Goal: Task Accomplishment & Management: Complete application form

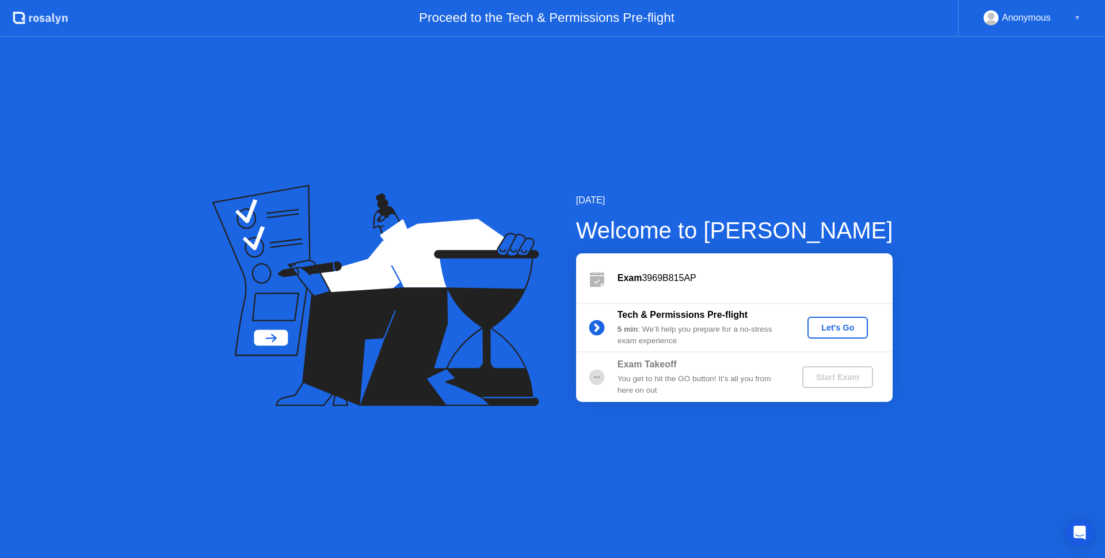
click at [853, 332] on div "Let's Go" at bounding box center [837, 327] width 51 height 9
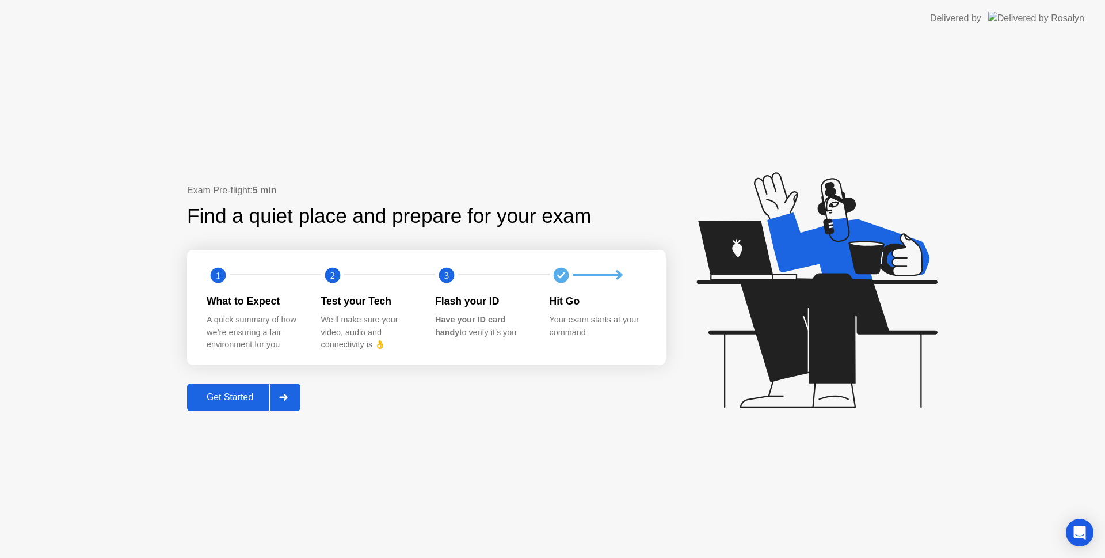
click at [230, 401] on div "Get Started" at bounding box center [230, 397] width 79 height 10
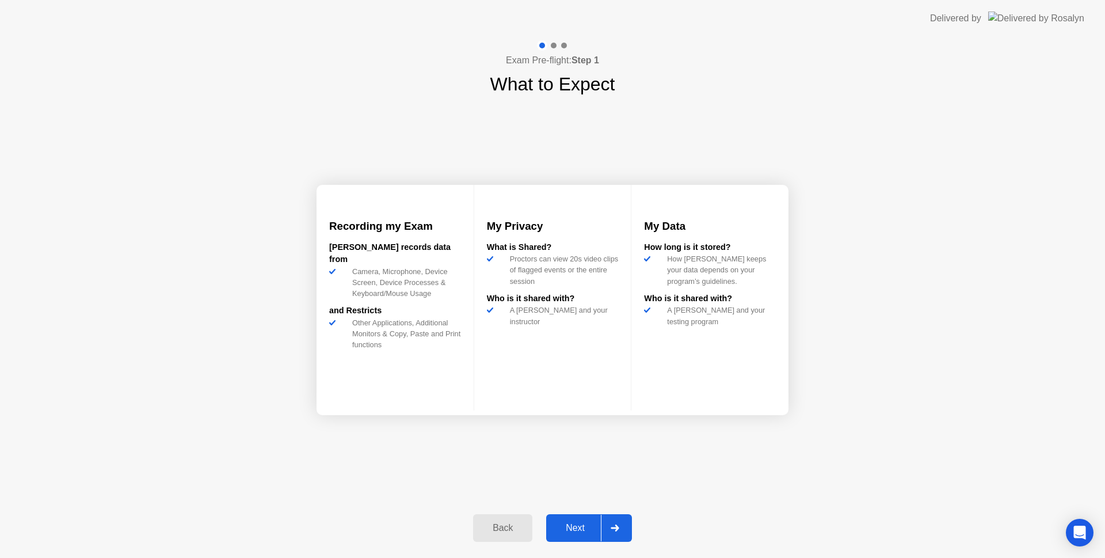
click at [580, 539] on button "Next" at bounding box center [589, 528] width 86 height 28
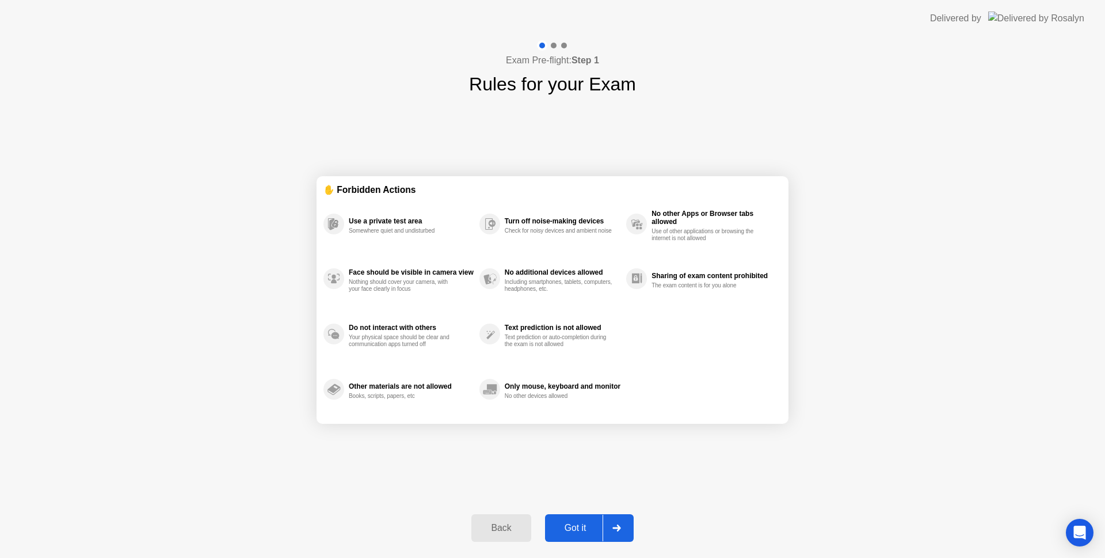
click at [582, 530] on div "Got it" at bounding box center [575, 528] width 54 height 10
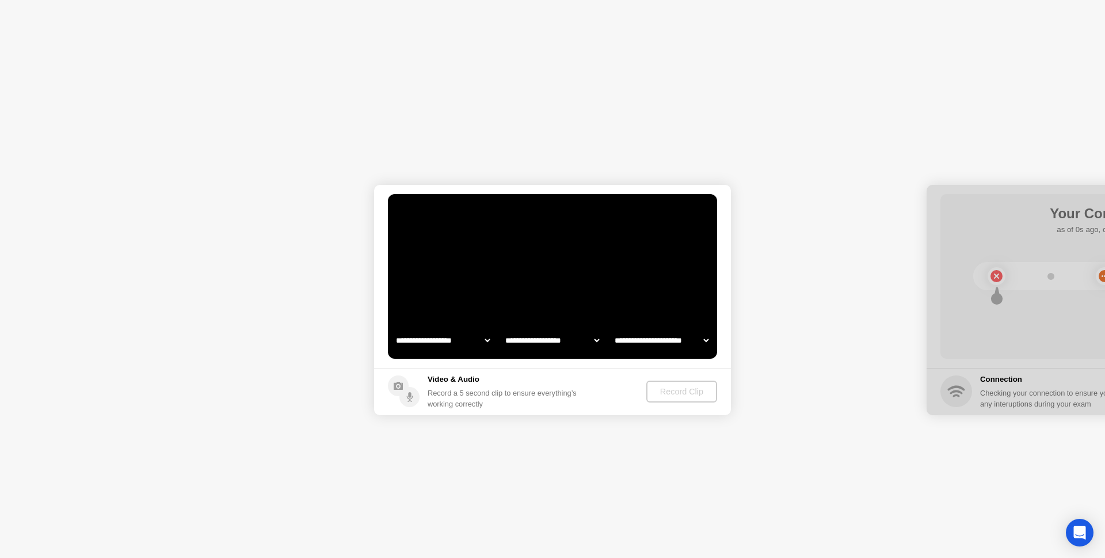
select select "**********"
select select "*******"
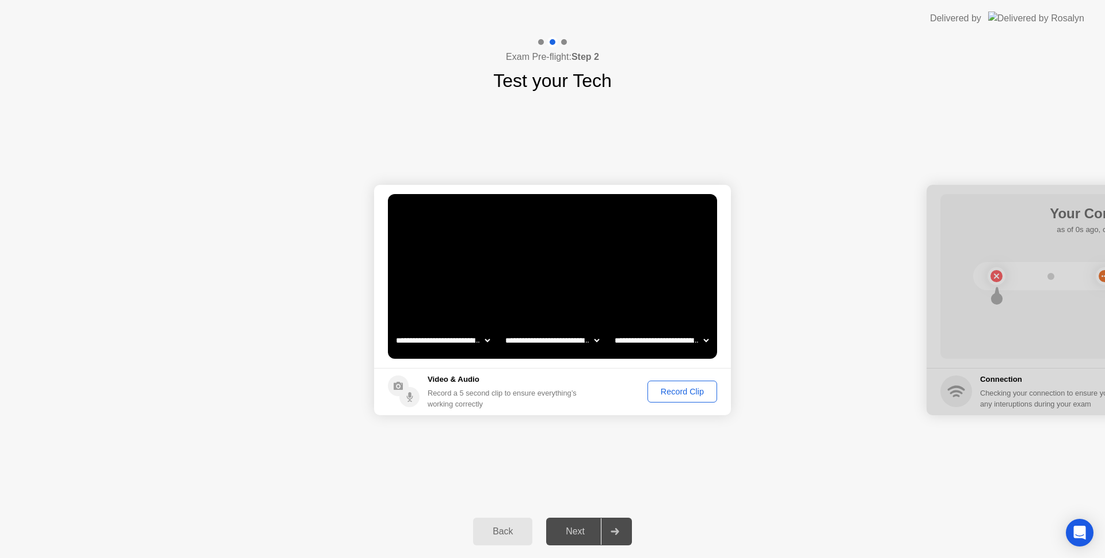
click at [580, 535] on div "Next" at bounding box center [575, 531] width 51 height 10
click at [581, 532] on div "Next" at bounding box center [575, 531] width 51 height 10
click at [688, 392] on div "Record Clip" at bounding box center [683, 391] width 62 height 9
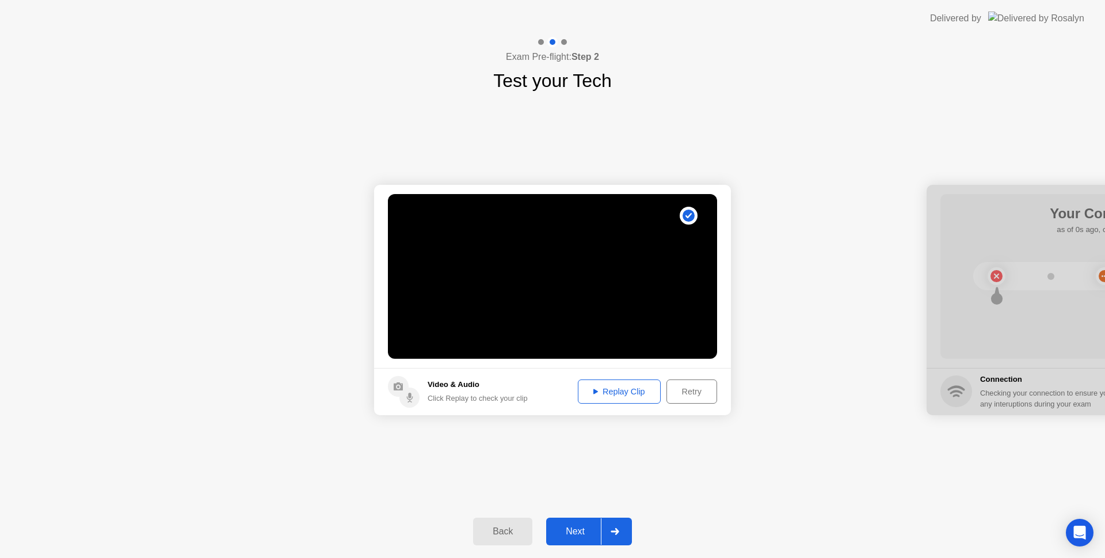
click at [624, 395] on div "Replay Clip" at bounding box center [619, 391] width 75 height 9
click at [585, 528] on div "Next" at bounding box center [575, 531] width 51 height 10
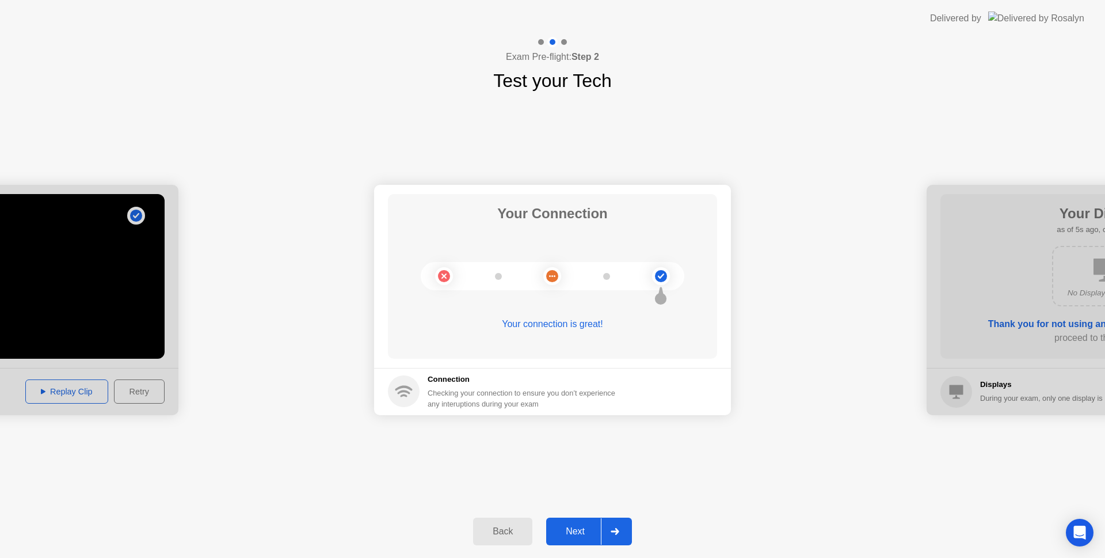
click at [572, 536] on div "Next" at bounding box center [575, 531] width 51 height 10
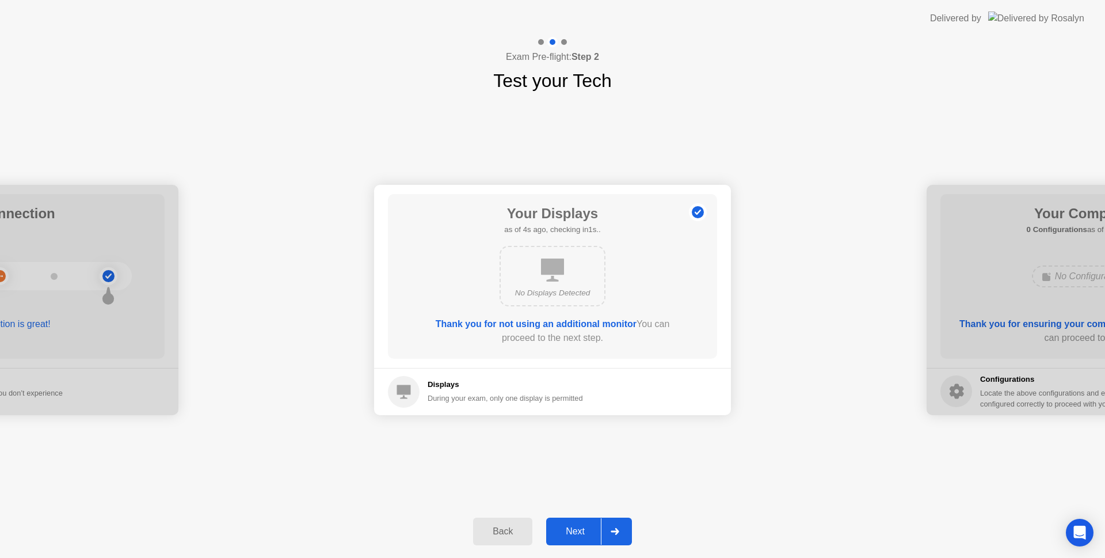
click at [572, 536] on div "Next" at bounding box center [575, 531] width 51 height 10
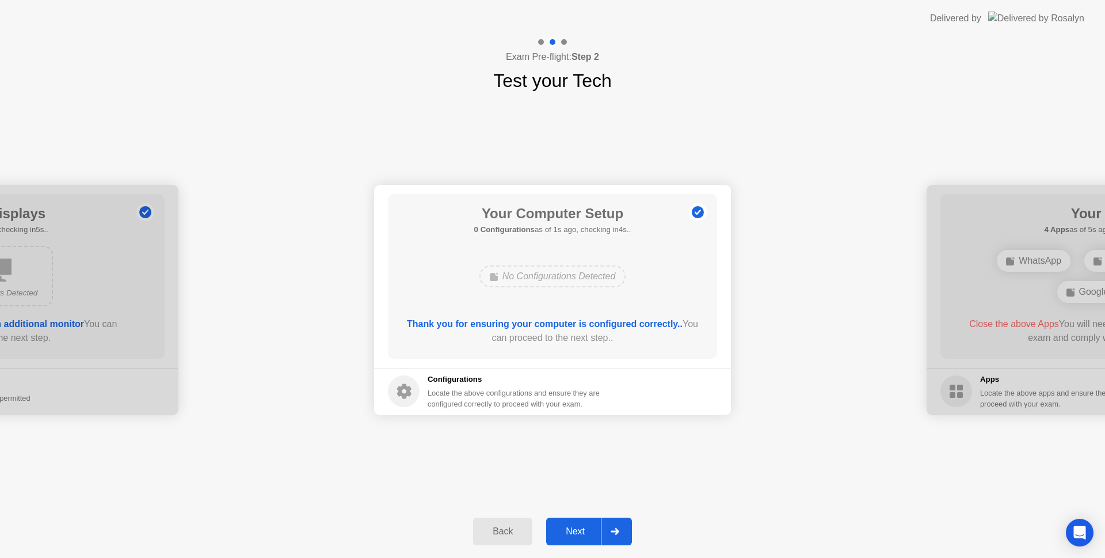
click at [573, 536] on div "Next" at bounding box center [575, 531] width 51 height 10
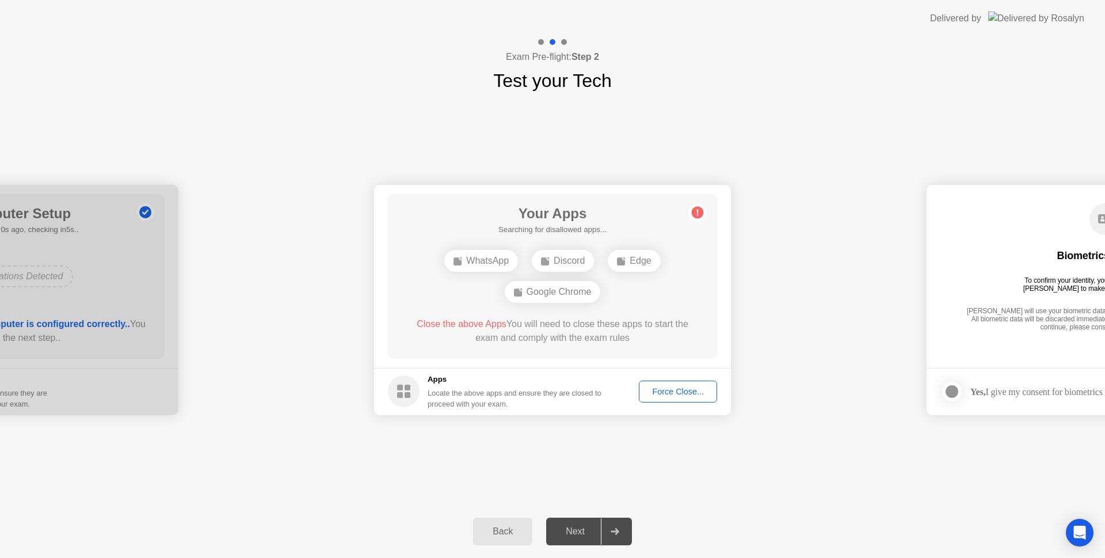
click at [698, 485] on div "**********" at bounding box center [552, 299] width 1105 height 410
click at [668, 395] on div "Force Close..." at bounding box center [678, 391] width 70 height 9
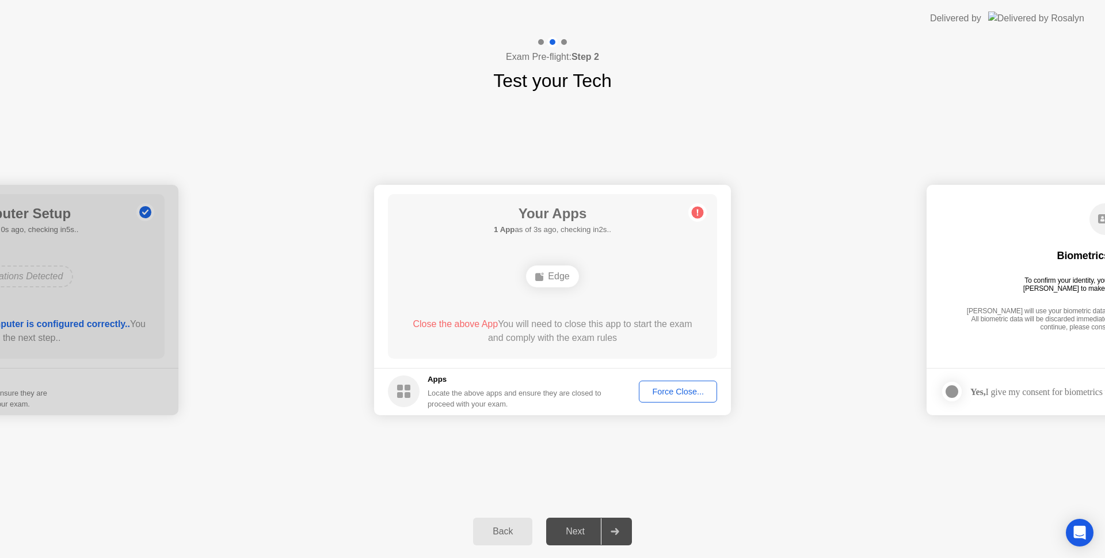
click at [787, 490] on div "**********" at bounding box center [552, 299] width 1105 height 410
click at [470, 394] on div "Locate the above apps and ensure they are closed to proceed with your exam." at bounding box center [515, 398] width 174 height 22
click at [500, 324] on div "Close the above App You will need to close this app to start the exam and compl…" at bounding box center [553, 331] width 296 height 28
click at [477, 325] on span "Close the above App" at bounding box center [455, 324] width 85 height 10
drag, startPoint x: 582, startPoint y: 326, endPoint x: 582, endPoint y: 318, distance: 8.6
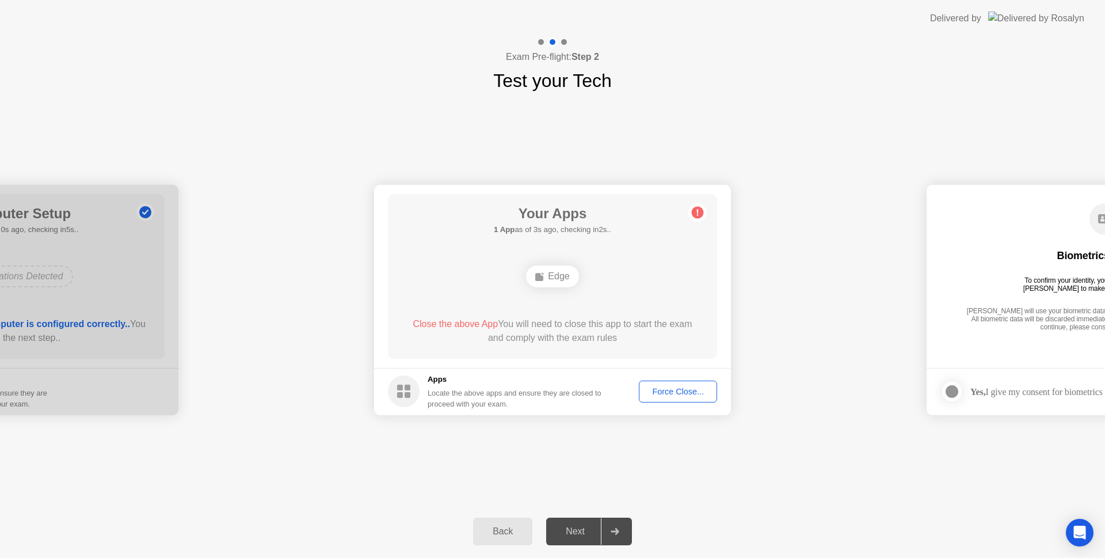
click at [582, 326] on div "Close the above App You will need to close this app to start the exam and compl…" at bounding box center [553, 331] width 296 height 28
click at [575, 270] on div "Edge" at bounding box center [552, 276] width 52 height 22
click at [547, 280] on div "Edge" at bounding box center [552, 276] width 52 height 22
click at [702, 210] on circle at bounding box center [698, 212] width 12 height 12
click at [661, 392] on div "Force Close..." at bounding box center [678, 391] width 70 height 9
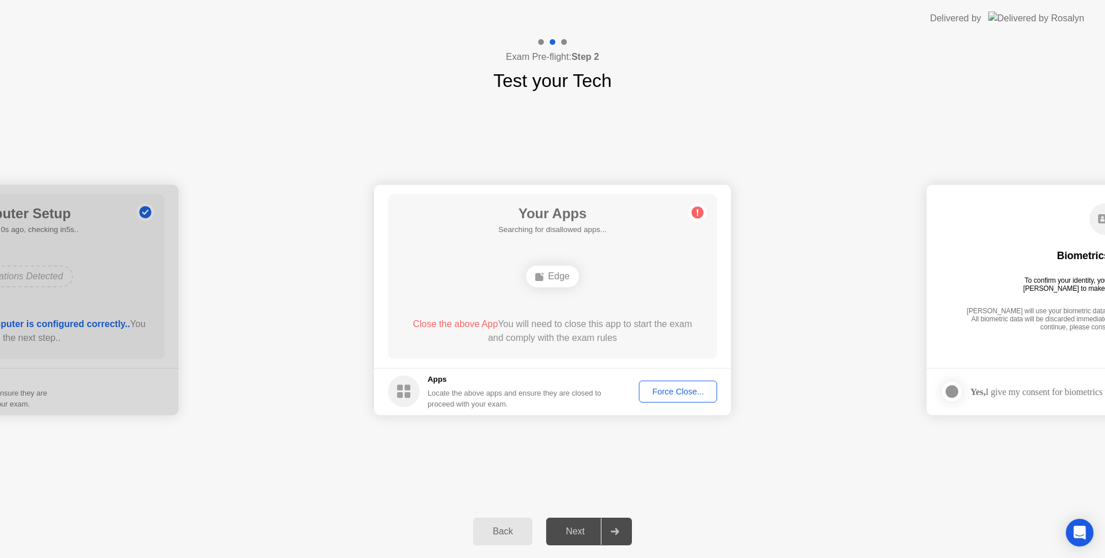
click at [467, 323] on span "Close the above App" at bounding box center [455, 324] width 85 height 10
click at [417, 328] on span "Close the above App" at bounding box center [455, 324] width 85 height 10
click at [543, 275] on ellipse at bounding box center [542, 273] width 3 height 3
click at [690, 398] on button "Force Close..." at bounding box center [678, 391] width 78 height 22
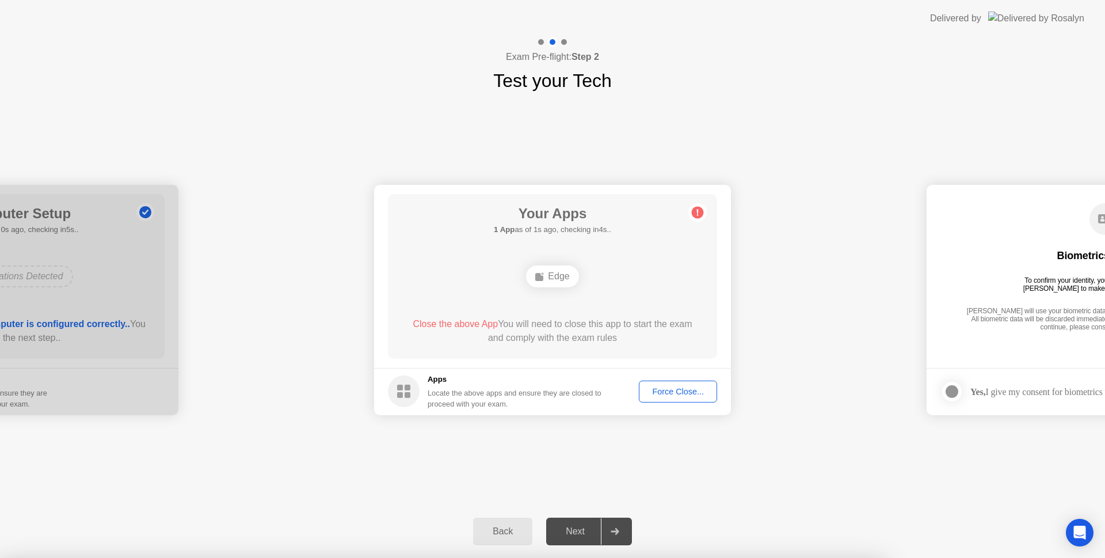
click at [688, 557] on div at bounding box center [552, 558] width 1105 height 0
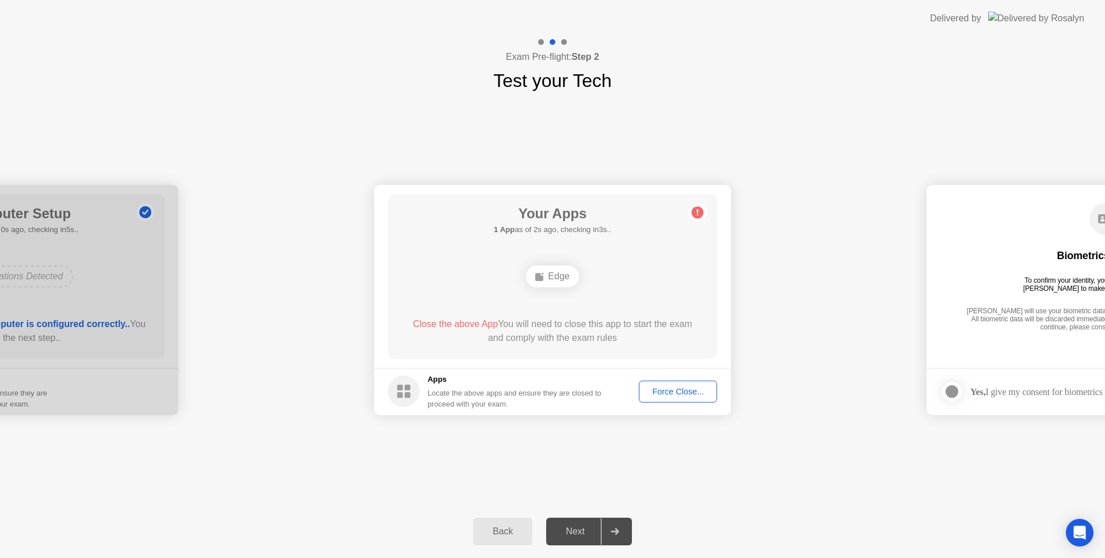
click at [676, 399] on button "Force Close..." at bounding box center [678, 391] width 78 height 22
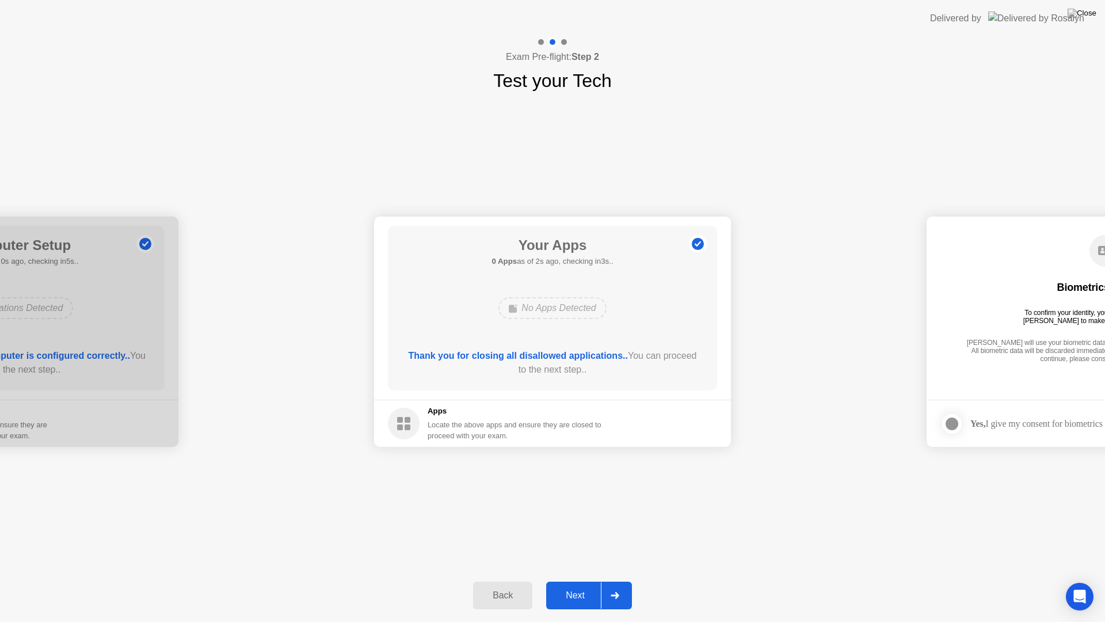
click at [584, 557] on div "Next" at bounding box center [575, 595] width 51 height 10
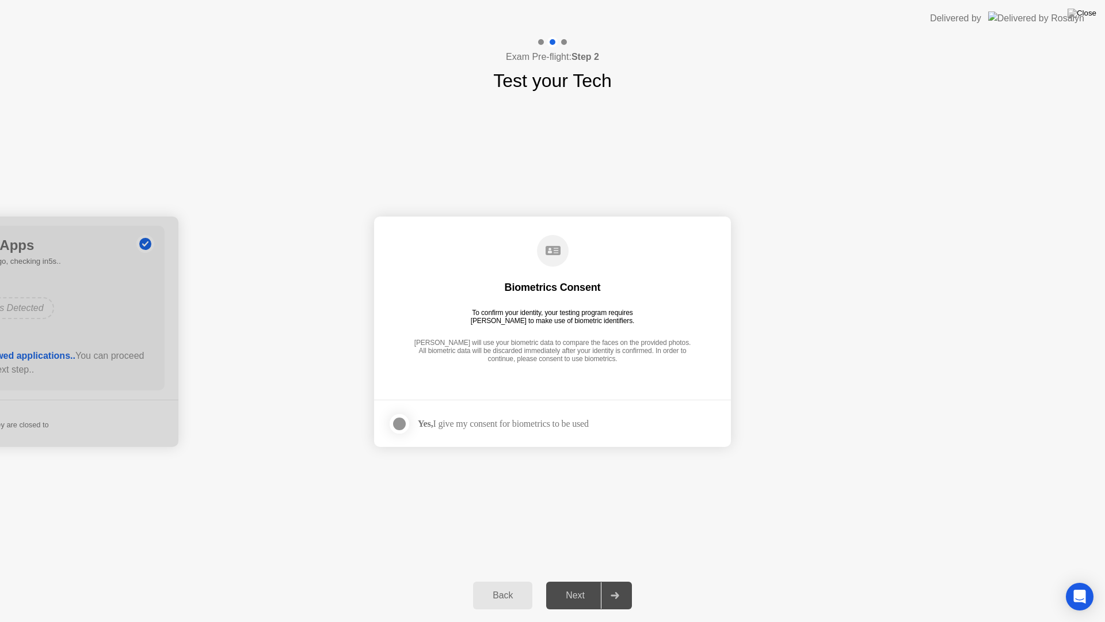
click at [396, 425] on div at bounding box center [400, 424] width 14 height 14
click at [588, 557] on div "Next" at bounding box center [575, 595] width 51 height 10
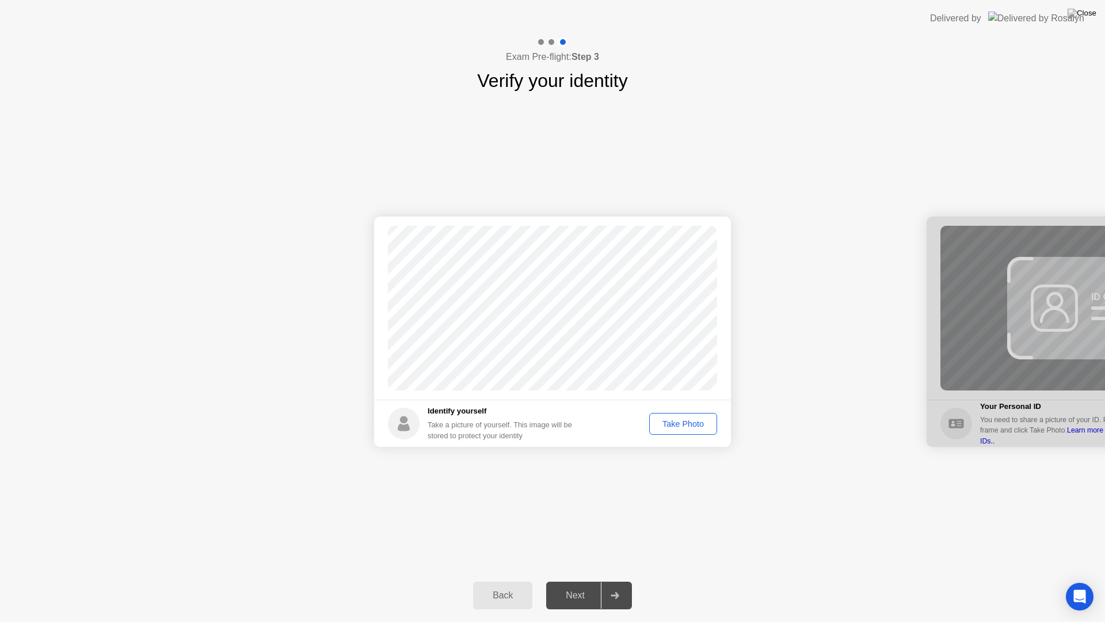
click at [688, 420] on div "Take Photo" at bounding box center [683, 423] width 60 height 9
click at [685, 428] on div "Retake" at bounding box center [690, 423] width 45 height 9
click at [680, 433] on button "Take Photo" at bounding box center [683, 424] width 68 height 22
click at [570, 557] on button "Next" at bounding box center [589, 595] width 86 height 28
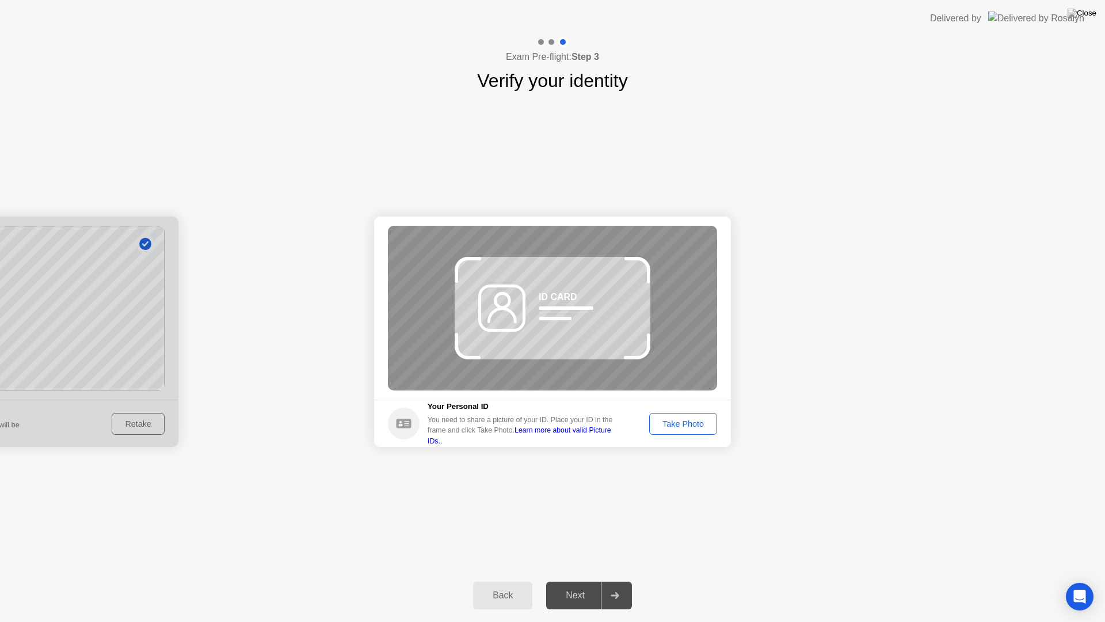
click at [123, 430] on div at bounding box center [0, 331] width 357 height 230
click at [501, 557] on div "Back" at bounding box center [503, 595] width 52 height 10
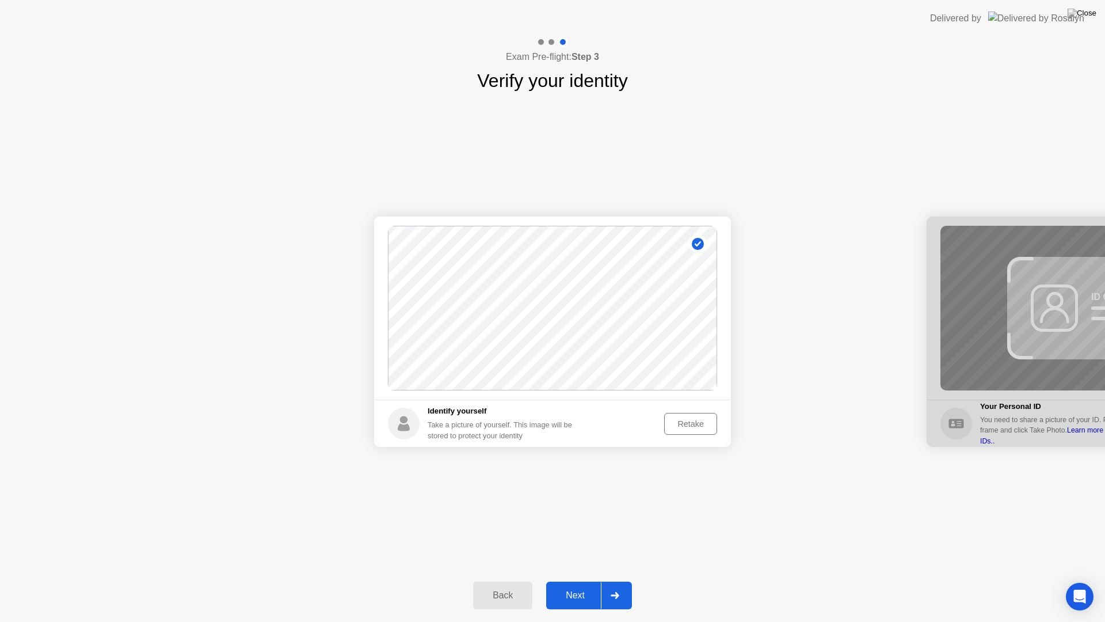
click at [689, 427] on div "Retake" at bounding box center [690, 423] width 45 height 9
click at [700, 428] on div "Take Photo" at bounding box center [683, 423] width 60 height 9
click at [578, 557] on div "Next" at bounding box center [575, 595] width 51 height 10
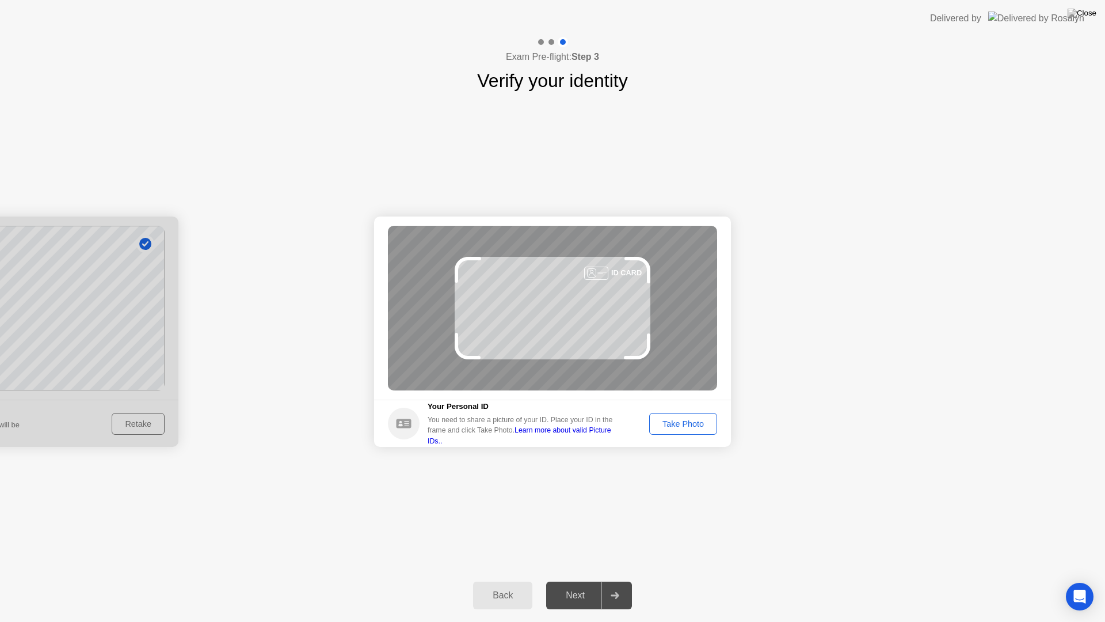
click at [676, 420] on div "Take Photo" at bounding box center [683, 423] width 60 height 9
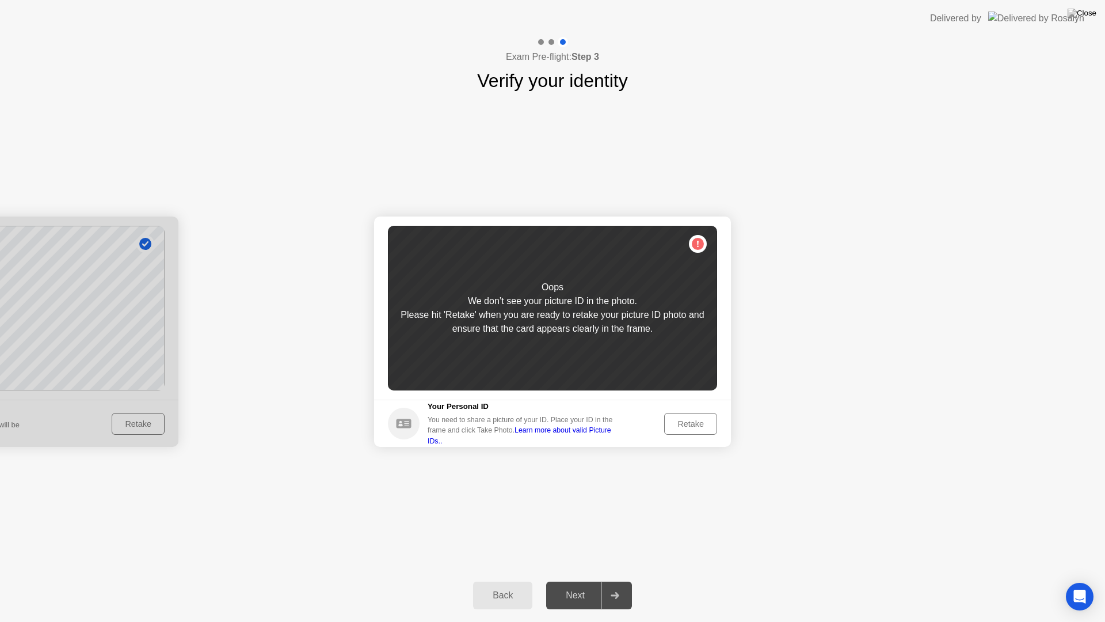
click at [700, 426] on div "Retake" at bounding box center [690, 423] width 45 height 9
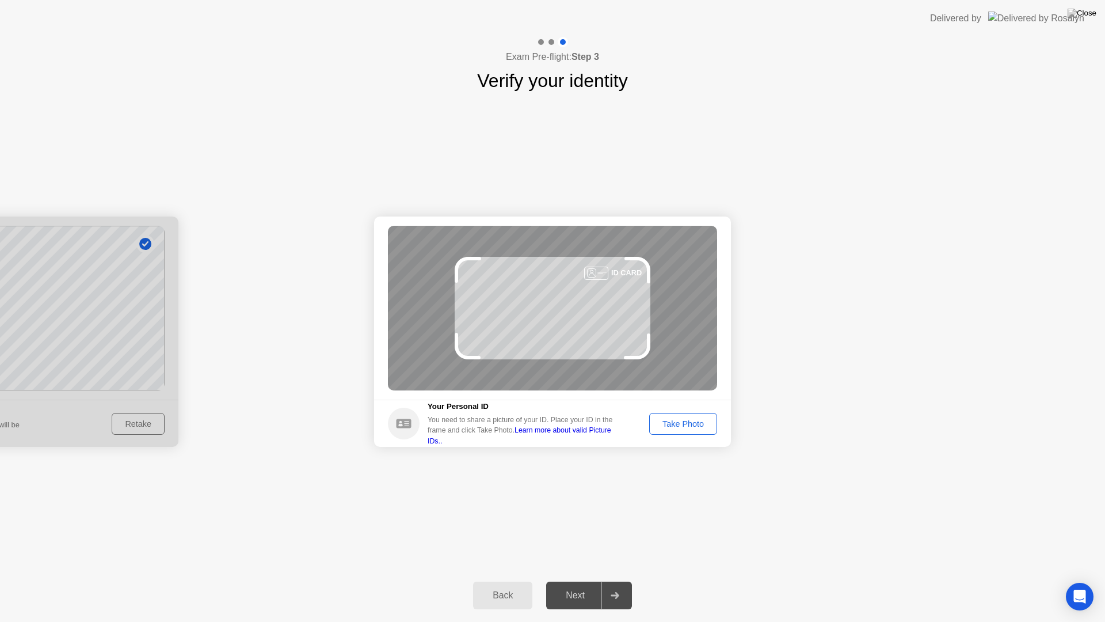
click at [685, 428] on div "Take Photo" at bounding box center [683, 423] width 60 height 9
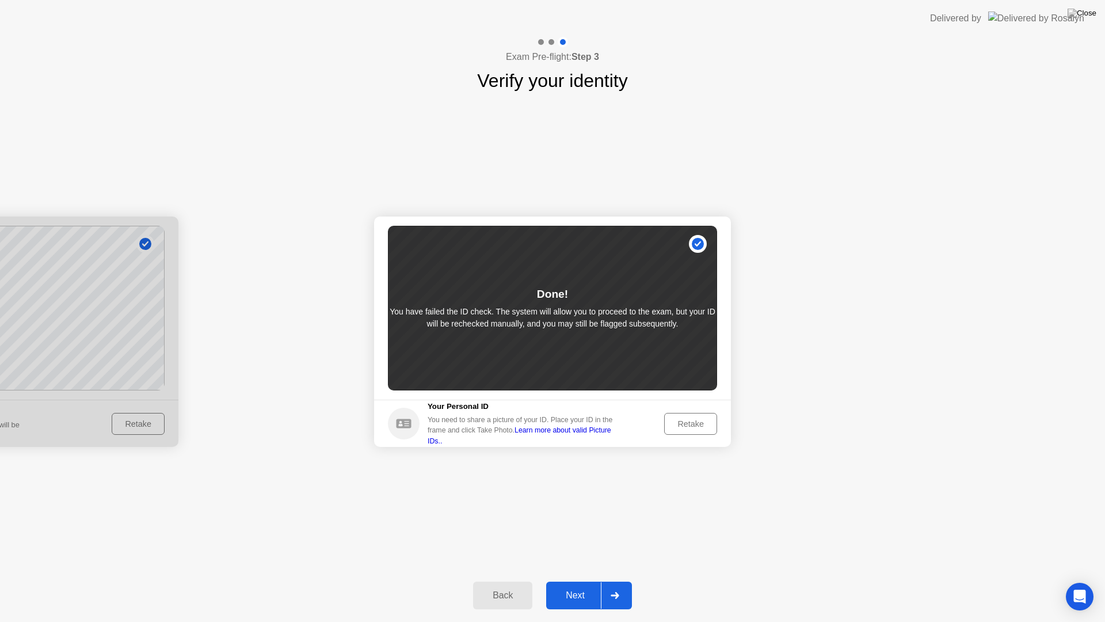
click at [583, 557] on div "Next" at bounding box center [575, 595] width 51 height 10
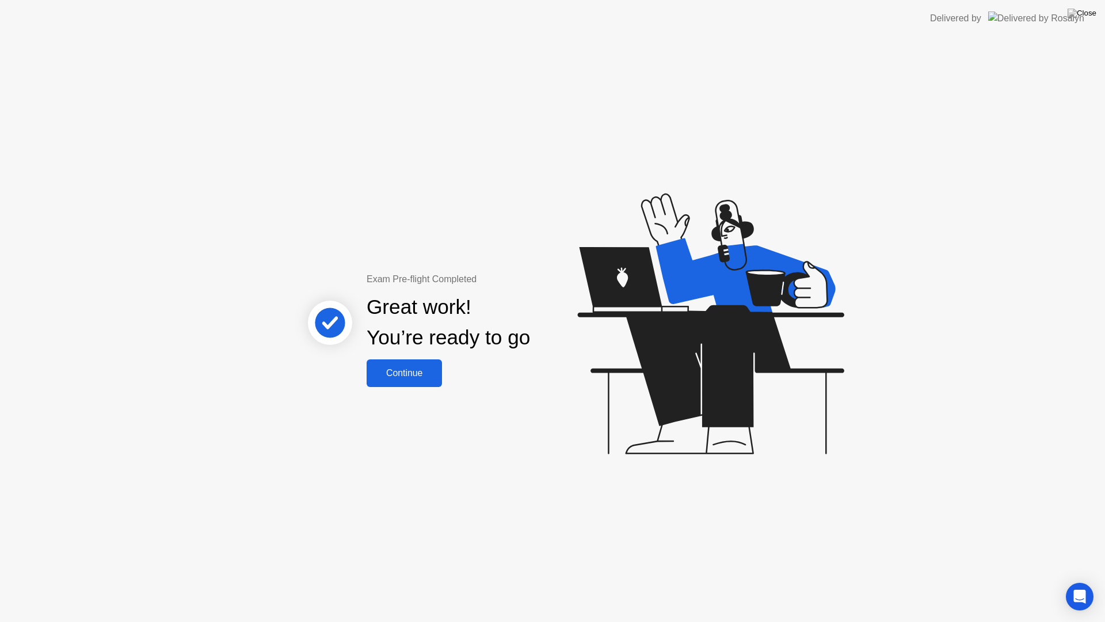
click at [398, 376] on div "Continue" at bounding box center [404, 373] width 68 height 10
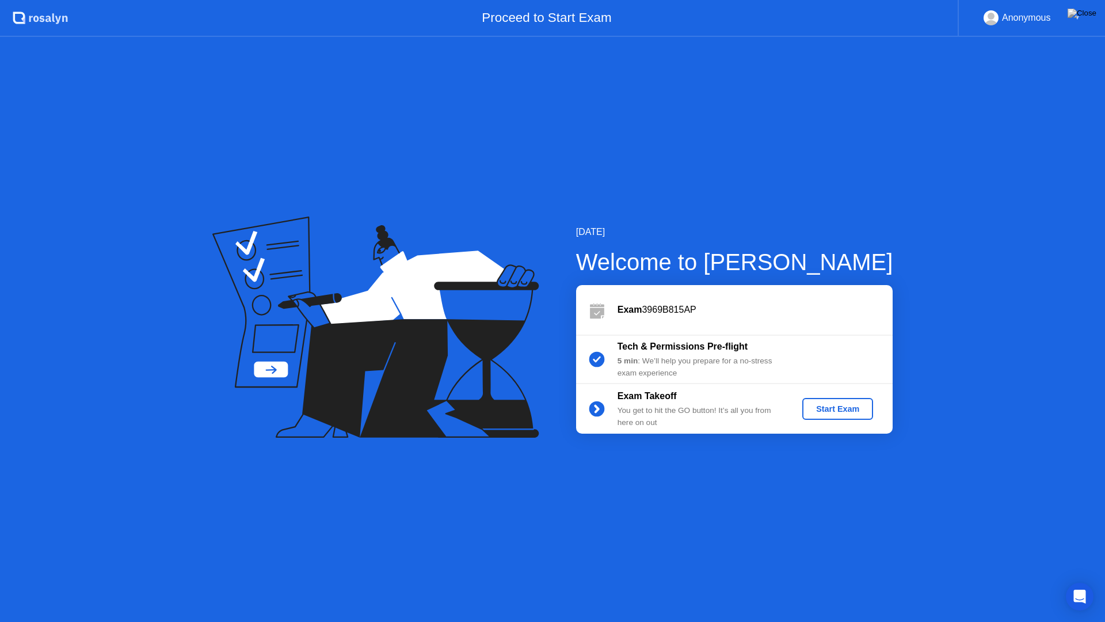
click at [847, 422] on div "Exam Takeoff You get to hit the GO button! It’s all you from here on out Start …" at bounding box center [734, 408] width 317 height 49
click at [844, 413] on div "Start Exam" at bounding box center [838, 408] width 62 height 9
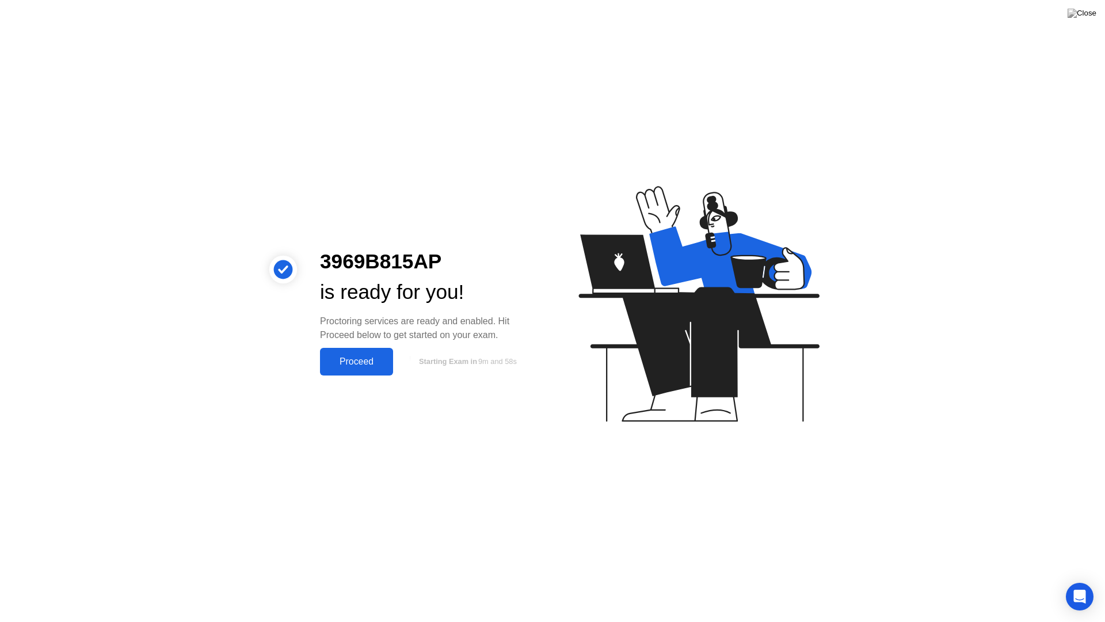
click at [347, 375] on button "Proceed" at bounding box center [356, 362] width 73 height 28
